Goal: Transaction & Acquisition: Purchase product/service

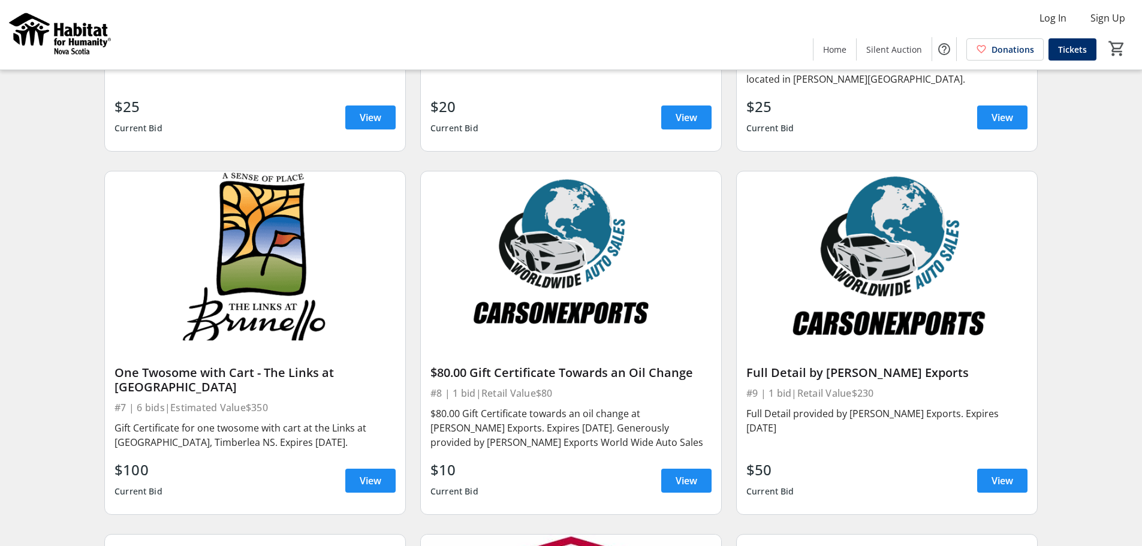
scroll to position [719, 0]
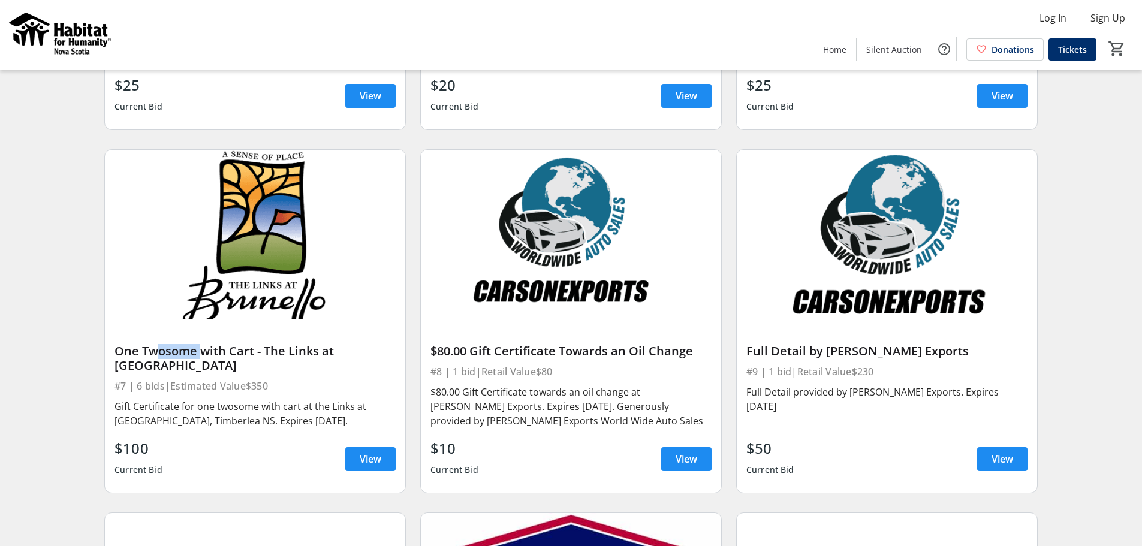
drag, startPoint x: 145, startPoint y: 351, endPoint x: 197, endPoint y: 351, distance: 51.5
click at [197, 351] on div "One Twosome with Cart - The Links at [GEOGRAPHIC_DATA]" at bounding box center [254, 358] width 281 height 29
drag, startPoint x: 138, startPoint y: 349, endPoint x: 195, endPoint y: 351, distance: 57.0
click at [195, 351] on div "One Twosome with Cart - The Links at [GEOGRAPHIC_DATA]" at bounding box center [254, 358] width 281 height 29
click at [88, 298] on div "Search Filter timer_outline Ends in 7d 13h 16m 7s One Night Stay at the Courtya…" at bounding box center [570, 123] width 1137 height 1487
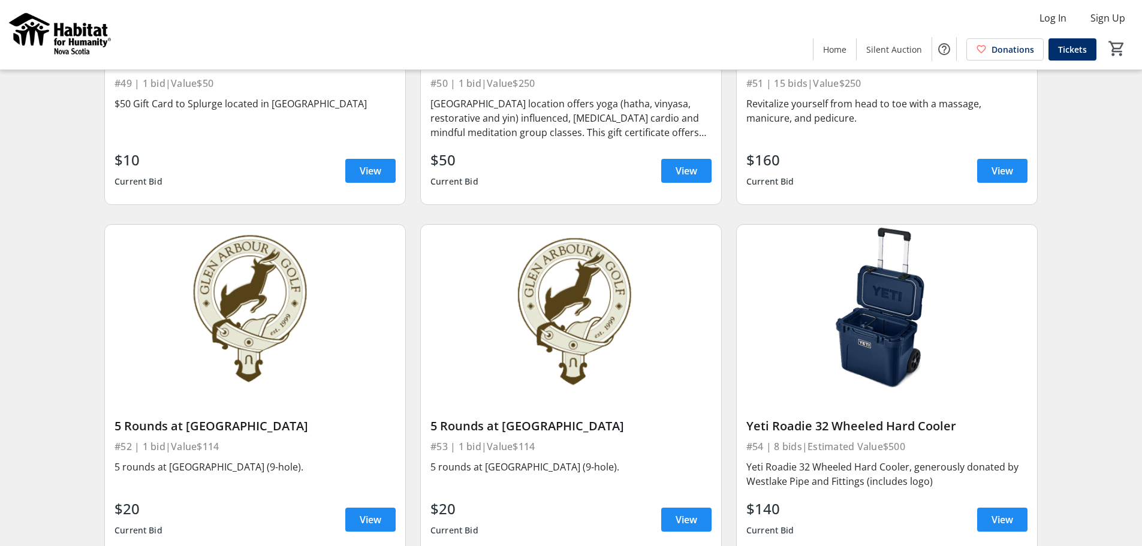
scroll to position [6112, 0]
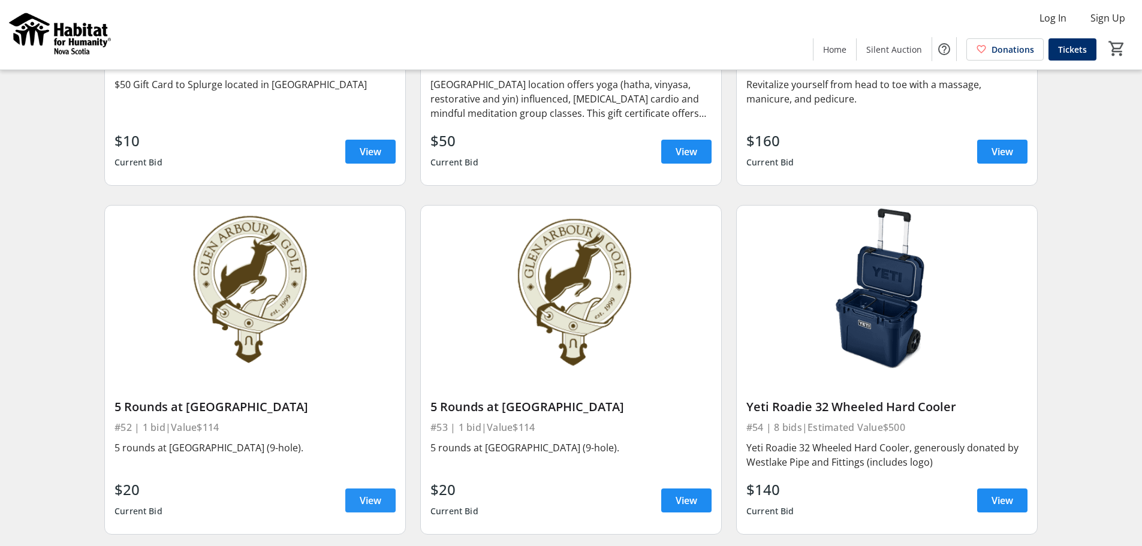
click at [365, 493] on span "View" at bounding box center [371, 500] width 22 height 14
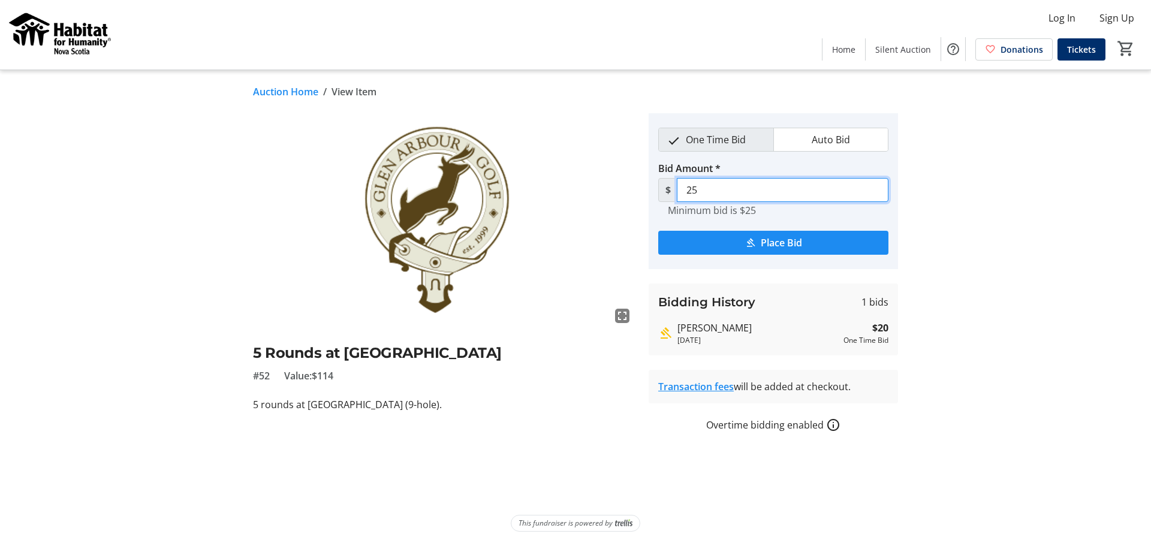
click at [737, 182] on input "25" at bounding box center [783, 190] width 212 height 24
type input "2"
type input "40"
click at [733, 245] on span "submit" at bounding box center [773, 242] width 230 height 29
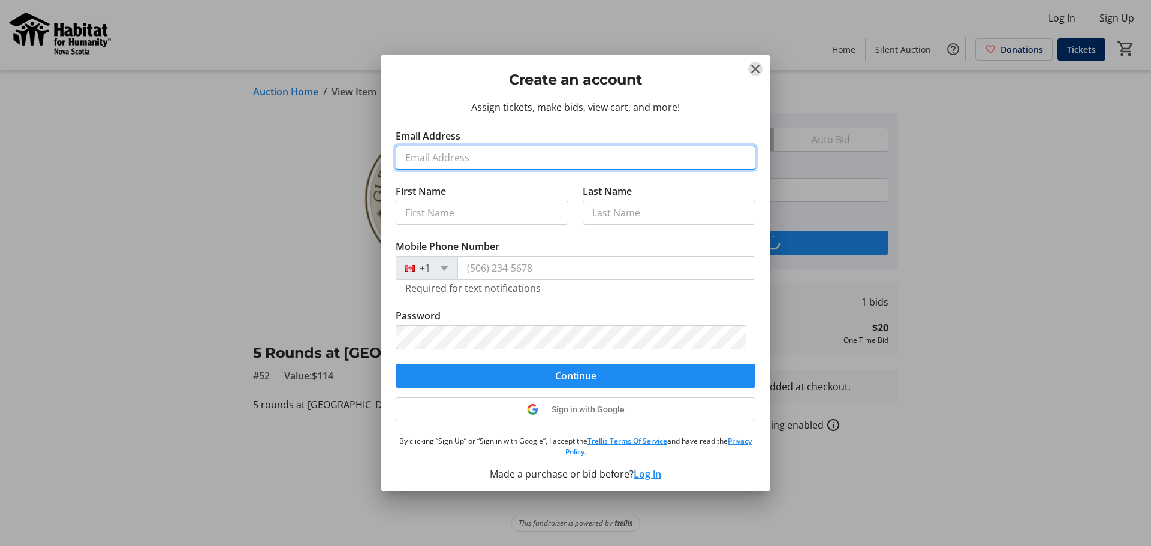
click at [517, 150] on input "Email Address" at bounding box center [575, 158] width 360 height 24
type input "[EMAIL_ADDRESS][DOMAIN_NAME]"
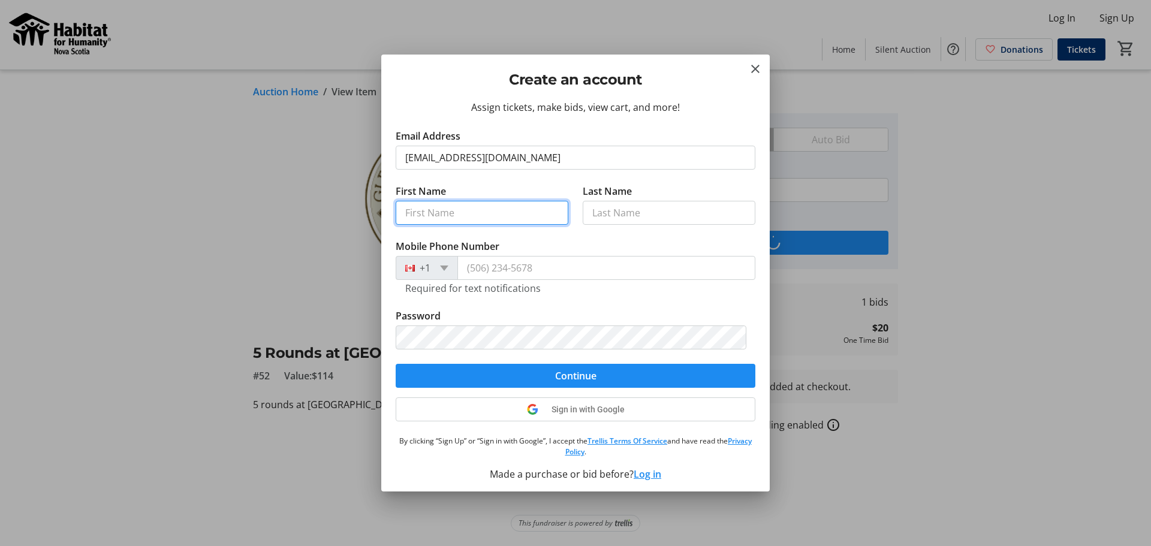
type input "[PERSON_NAME]"
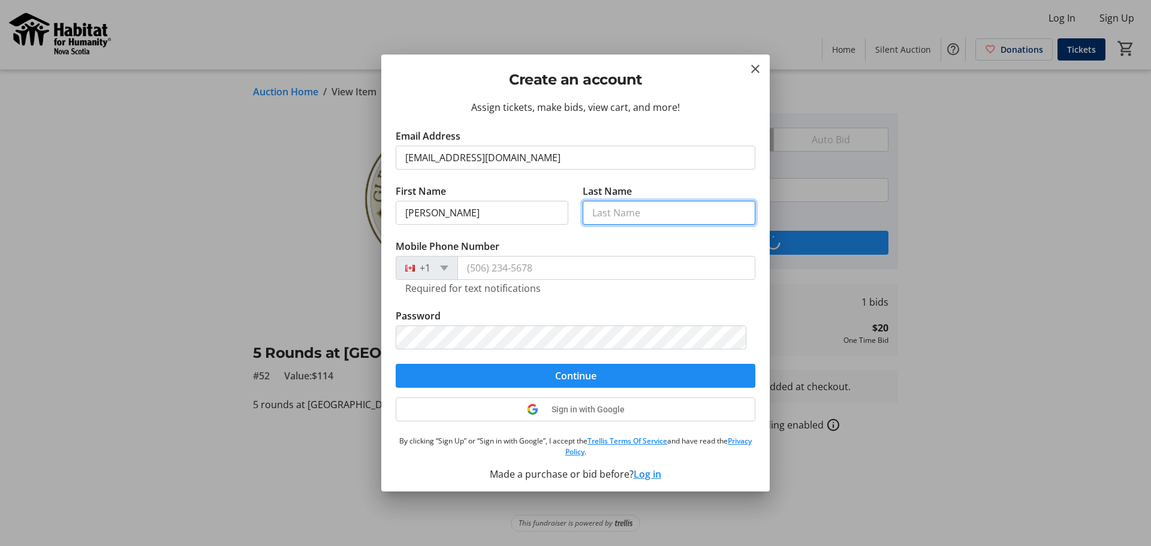
type input "[PERSON_NAME]"
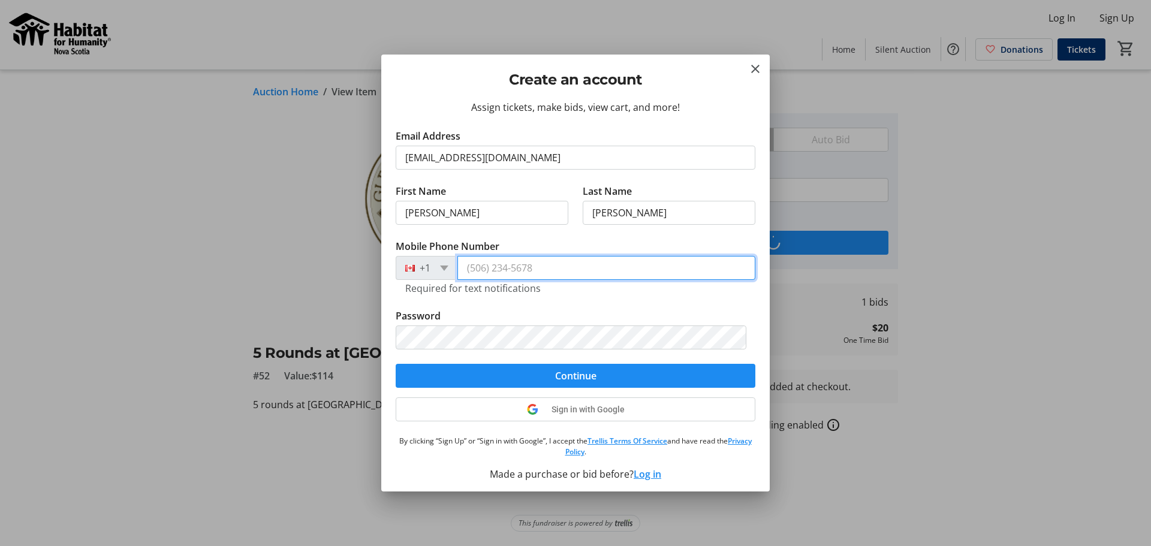
type input "[PHONE_NUMBER]"
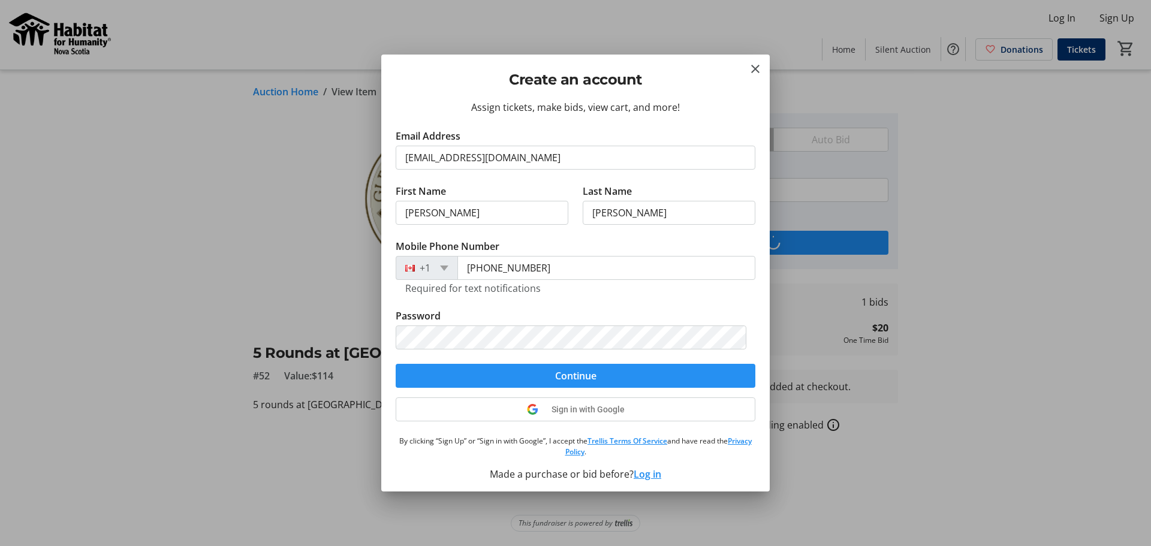
click at [560, 382] on span "Continue" at bounding box center [575, 376] width 41 height 14
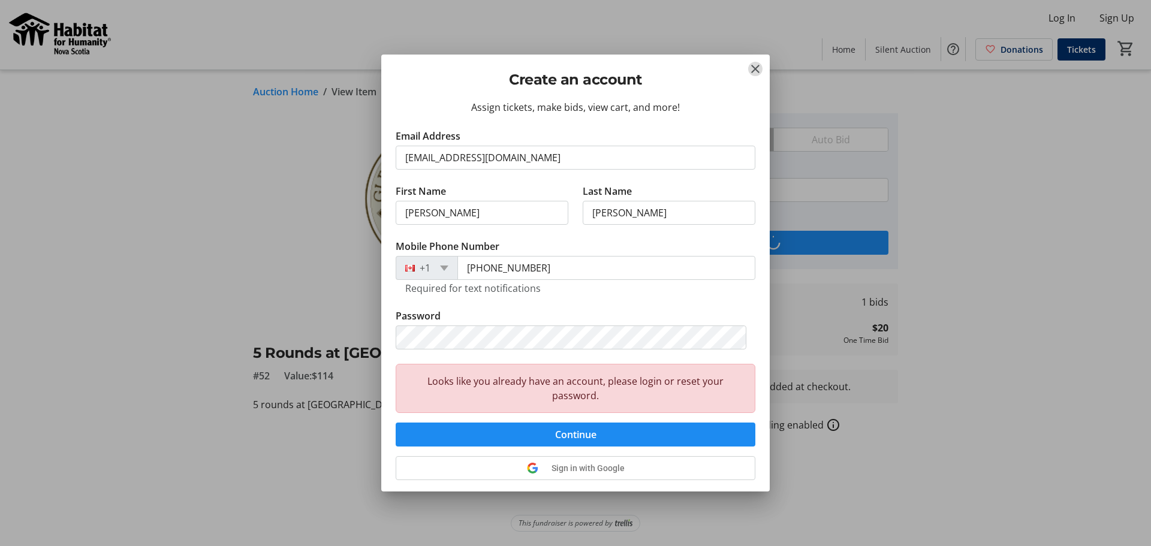
click at [757, 70] on mat-icon "Close" at bounding box center [755, 69] width 14 height 14
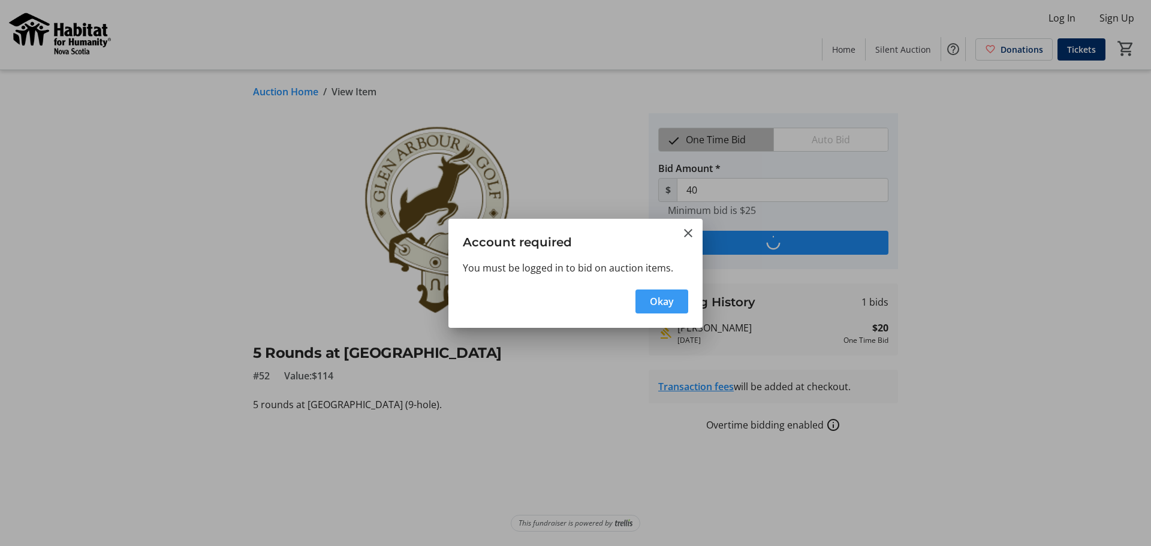
click at [652, 304] on span "Okay" at bounding box center [662, 301] width 24 height 14
